Goal: Find contact information: Find contact information

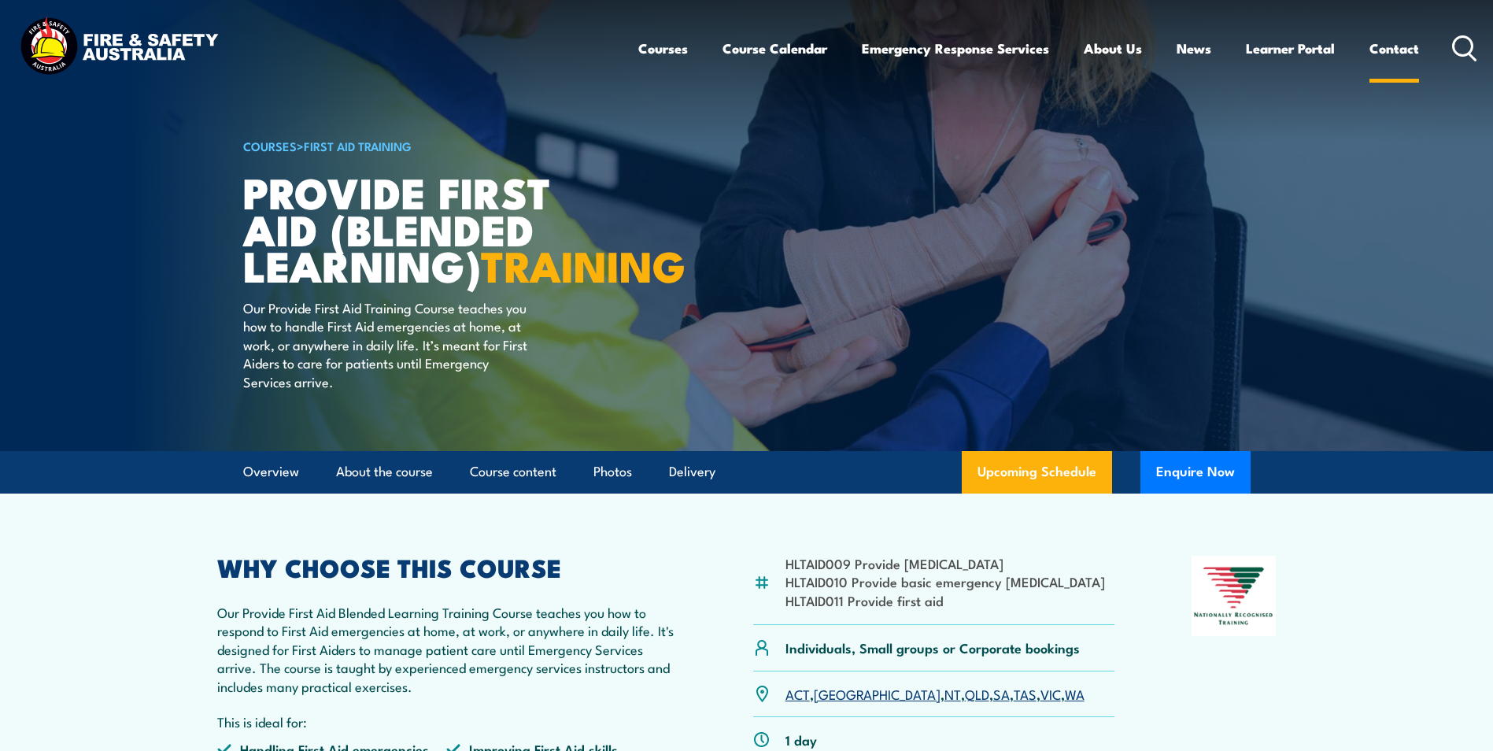
click at [1403, 43] on link "Contact" at bounding box center [1394, 49] width 50 height 42
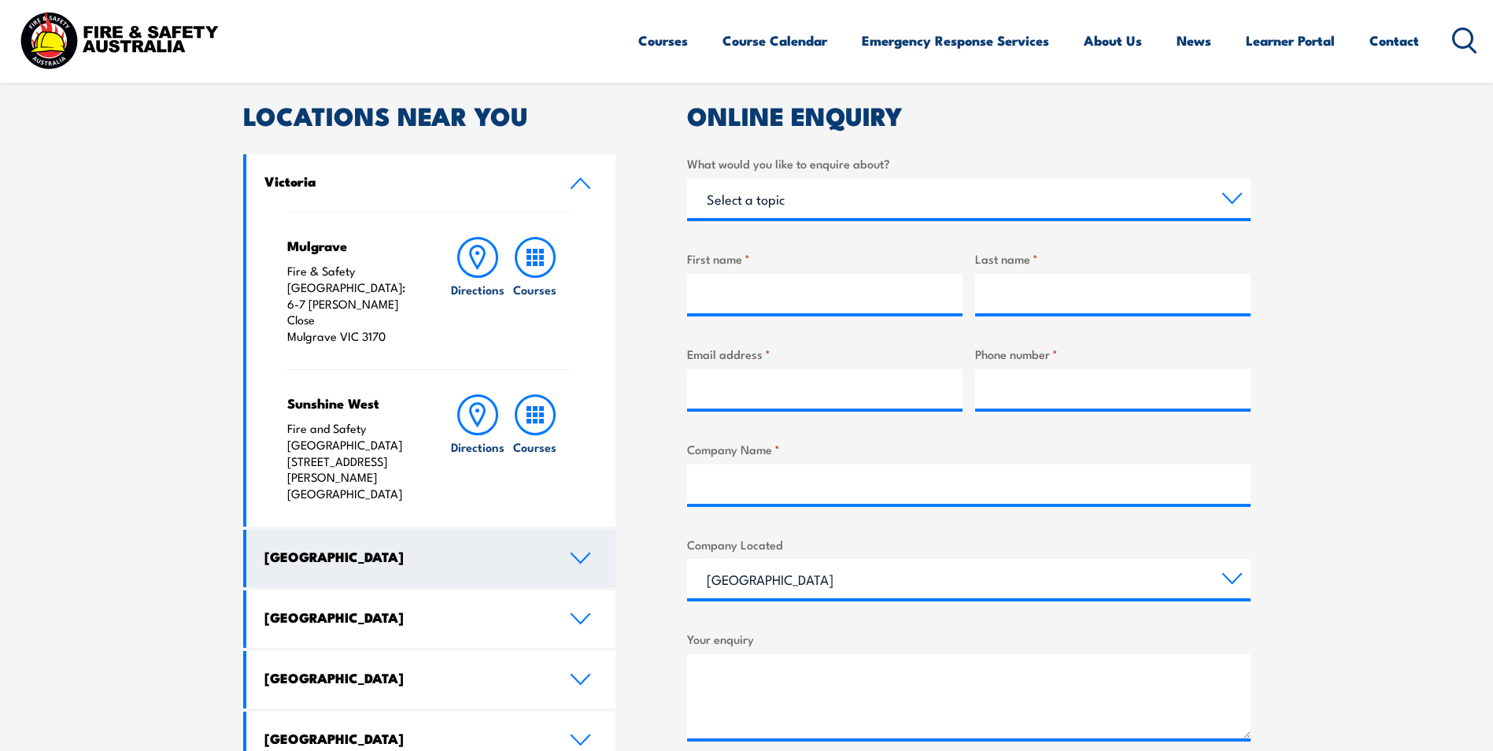
click at [584, 552] on icon at bounding box center [580, 558] width 21 height 13
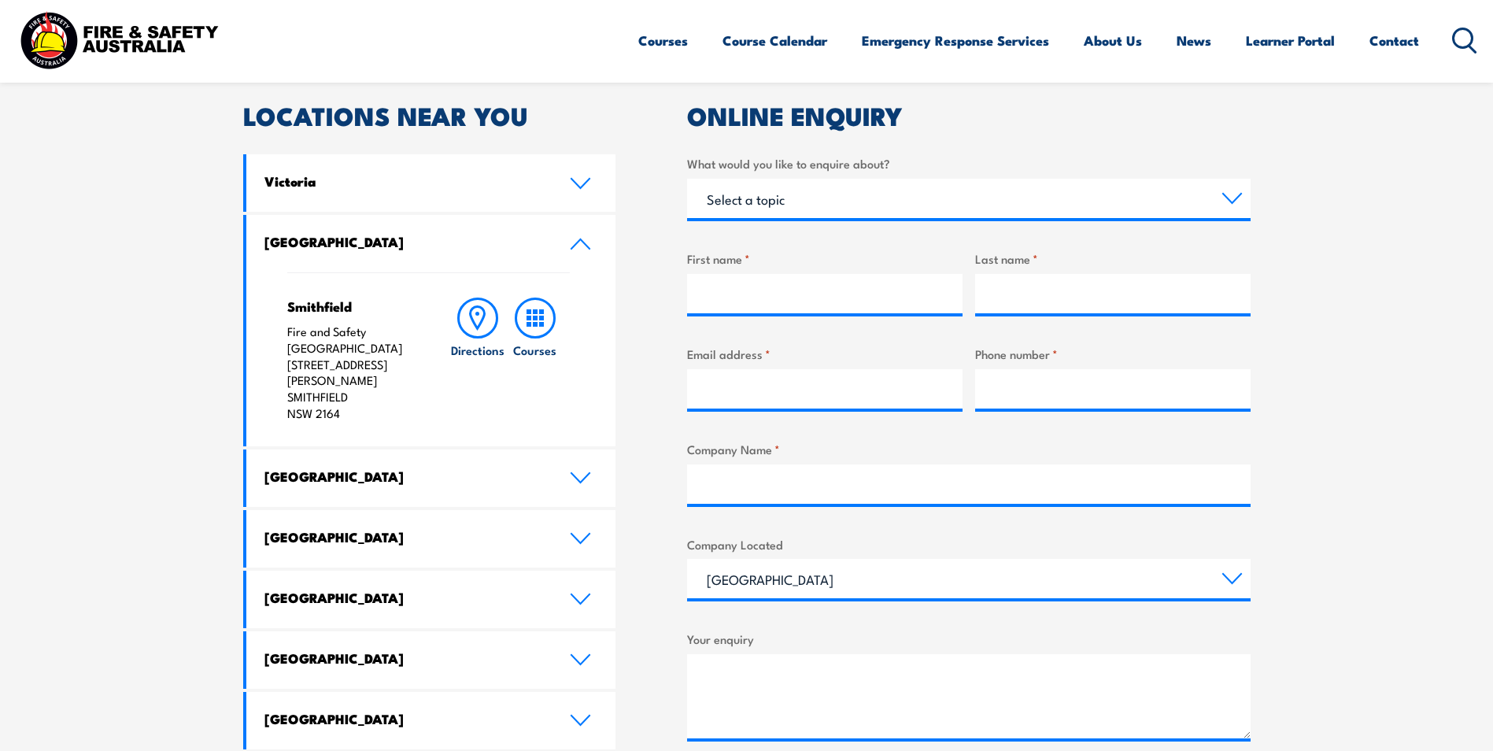
drag, startPoint x: 357, startPoint y: 399, endPoint x: 284, endPoint y: 332, distance: 99.1
click at [284, 332] on div "Smithfield Fire and Safety Australia [STREET_ADDRESS][PERSON_NAME] Directions C…" at bounding box center [431, 359] width 370 height 174
copy p "Fire and Safety Australia [STREET_ADDRESS][PERSON_NAME]"
